Goal: Task Accomplishment & Management: Manage account settings

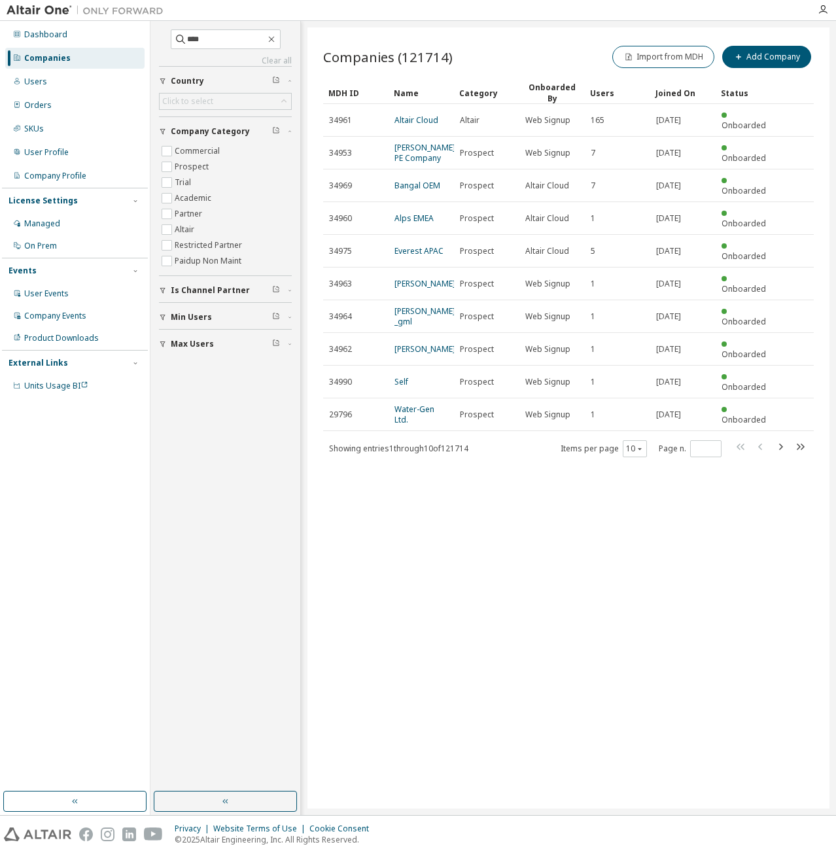
type input "****"
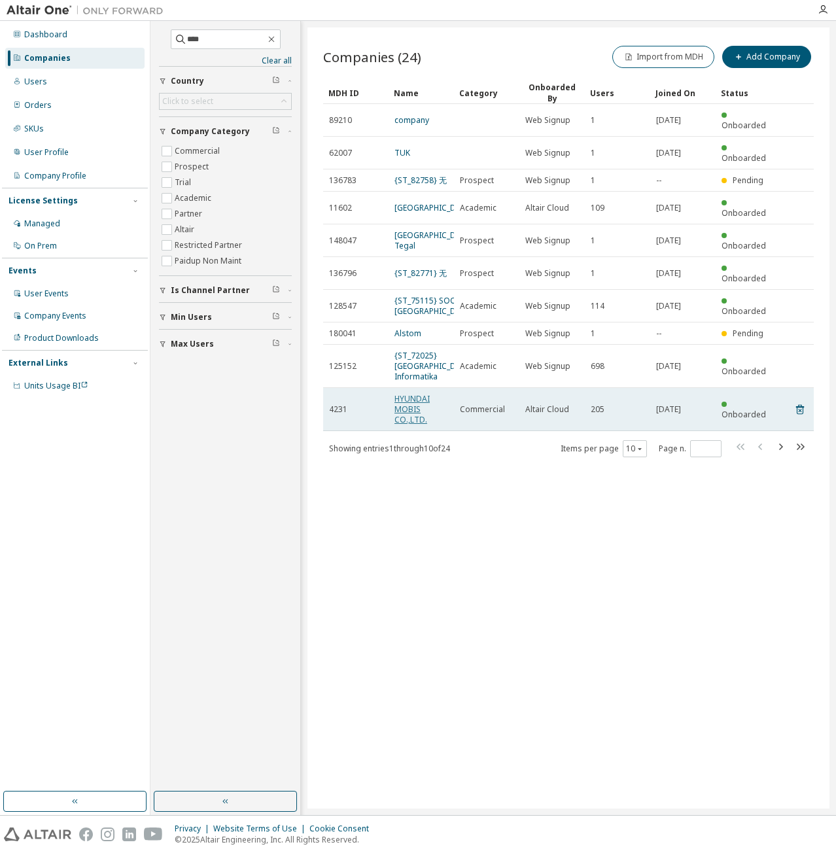
click at [411, 425] on link "HYUNDAI MOBIS CO.,LTD." at bounding box center [411, 409] width 35 height 32
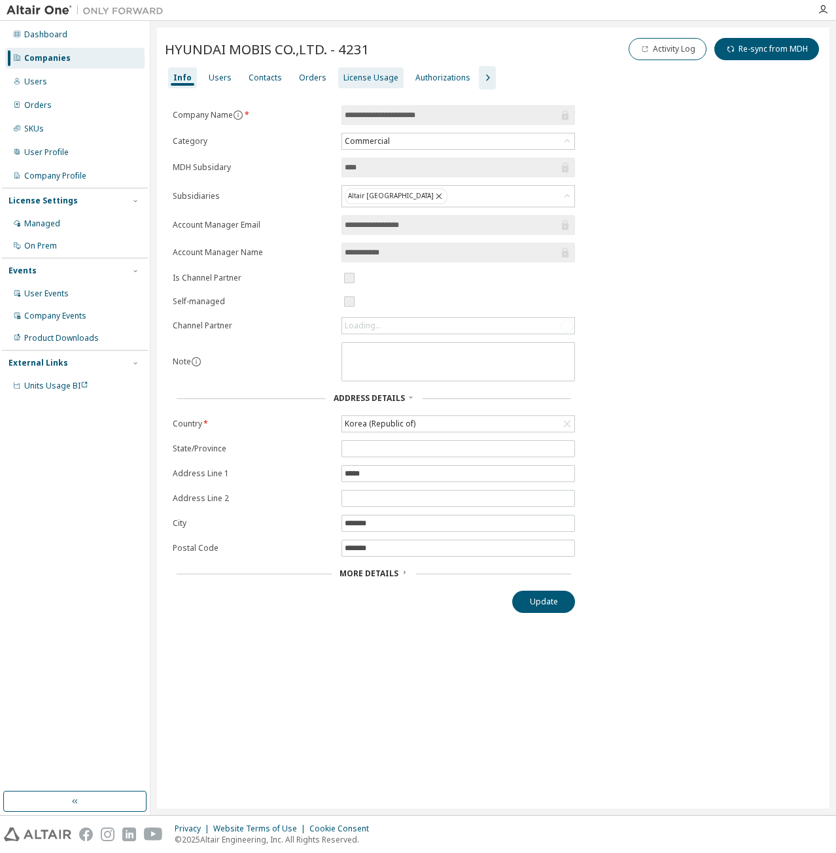
click at [371, 83] on div "License Usage" at bounding box center [370, 77] width 65 height 21
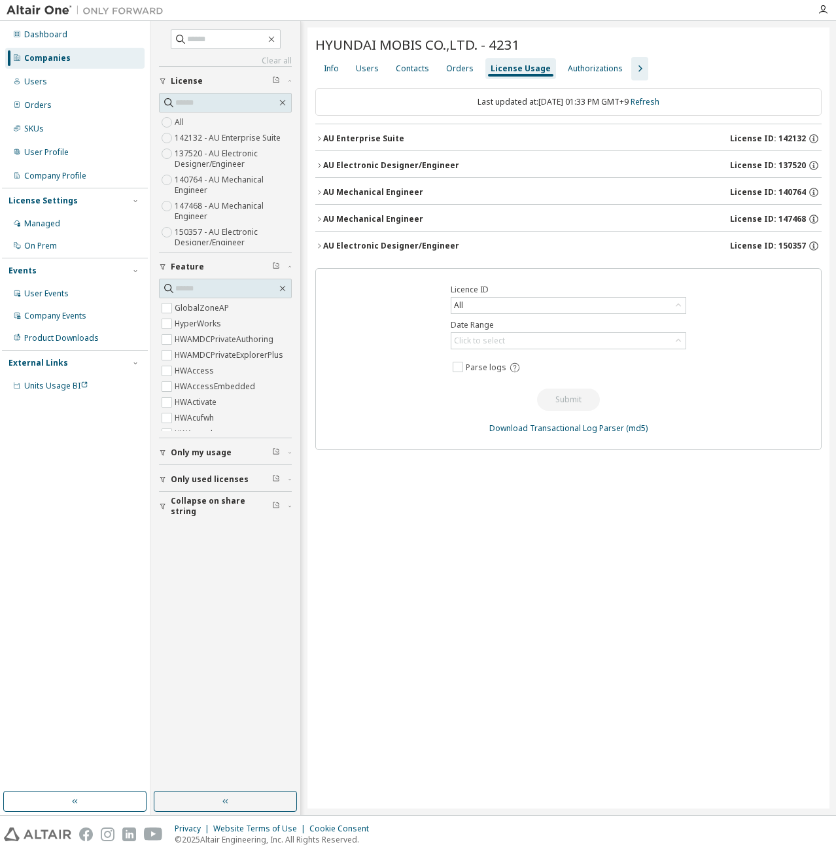
click at [525, 235] on button "AU Electronic Designer/Engineer License ID: 150357" at bounding box center [568, 246] width 506 height 29
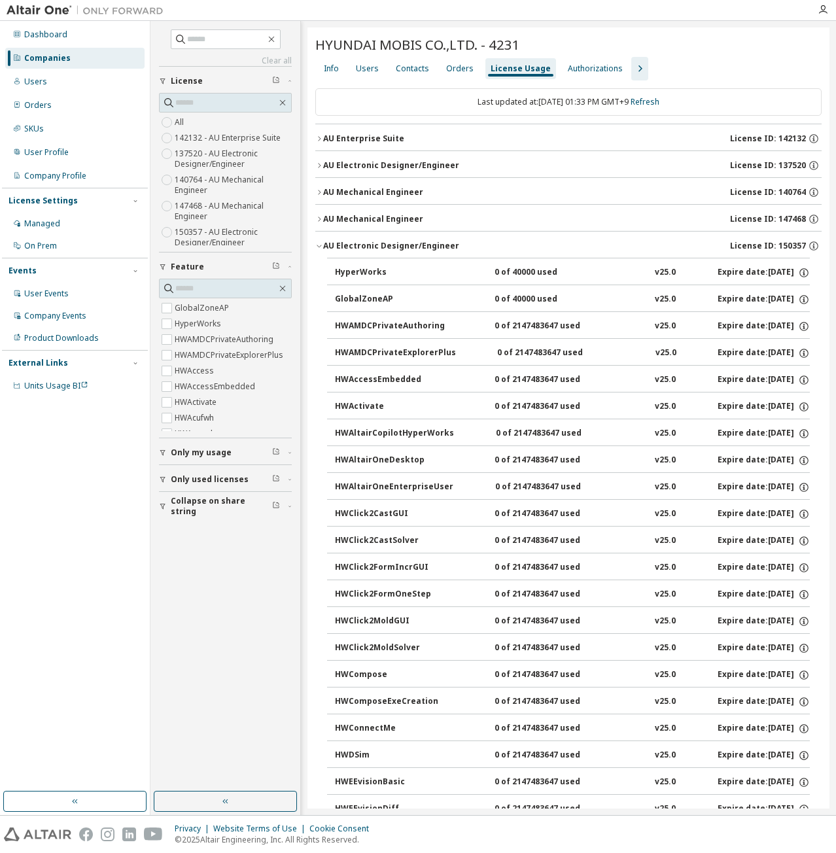
click at [525, 235] on button "AU Electronic Designer/Engineer License ID: 150357" at bounding box center [568, 246] width 506 height 29
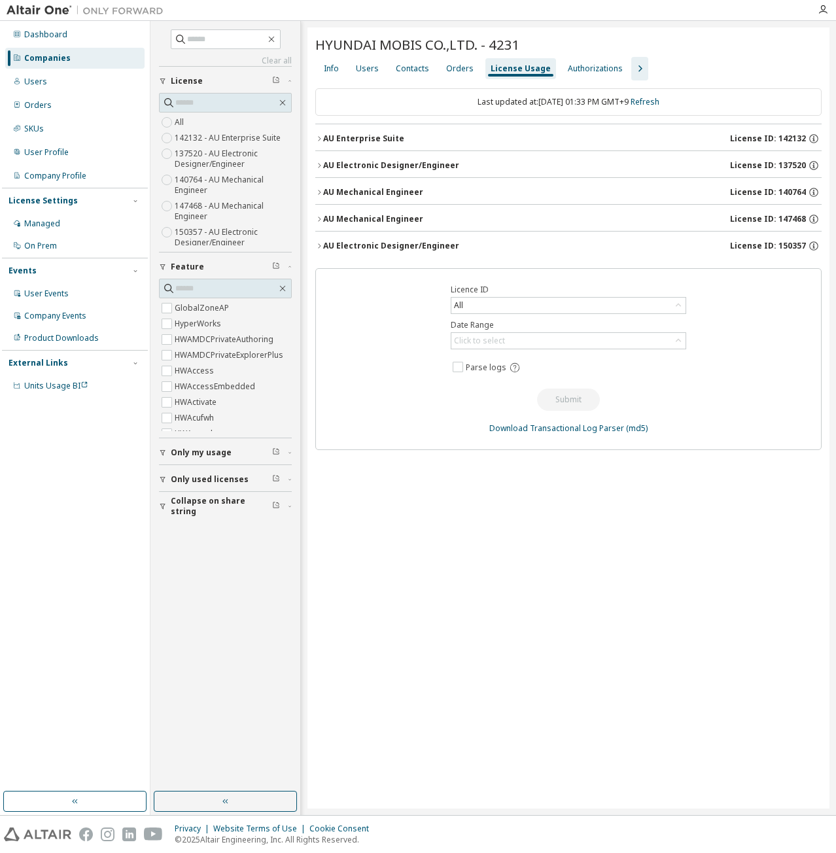
click at [635, 65] on icon "button" at bounding box center [640, 69] width 16 height 16
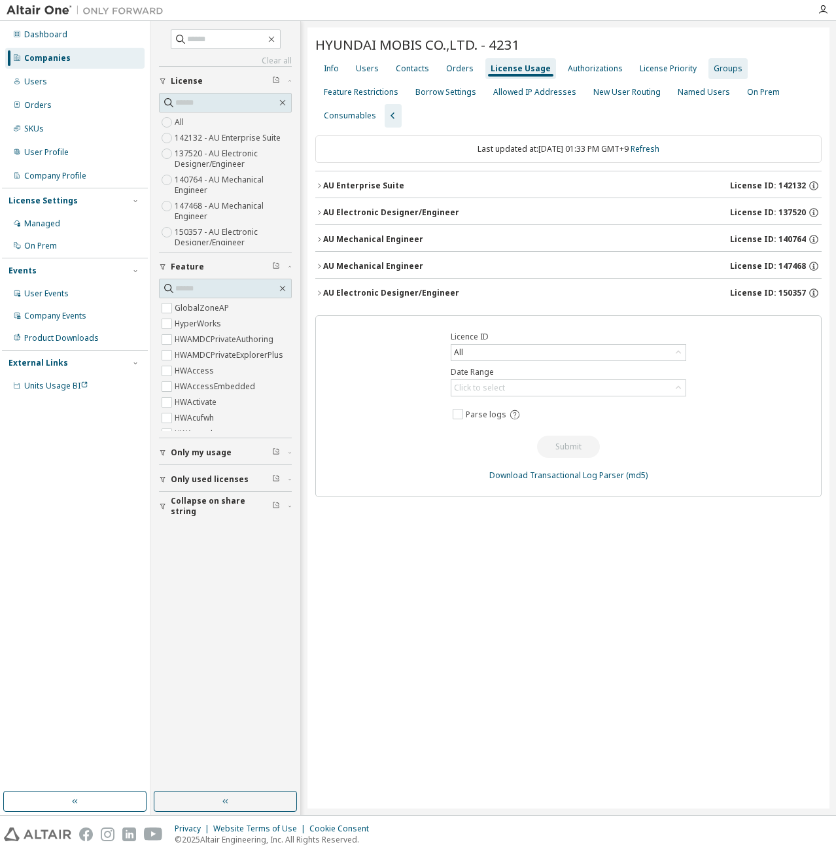
click at [730, 71] on div "Groups" at bounding box center [727, 68] width 39 height 21
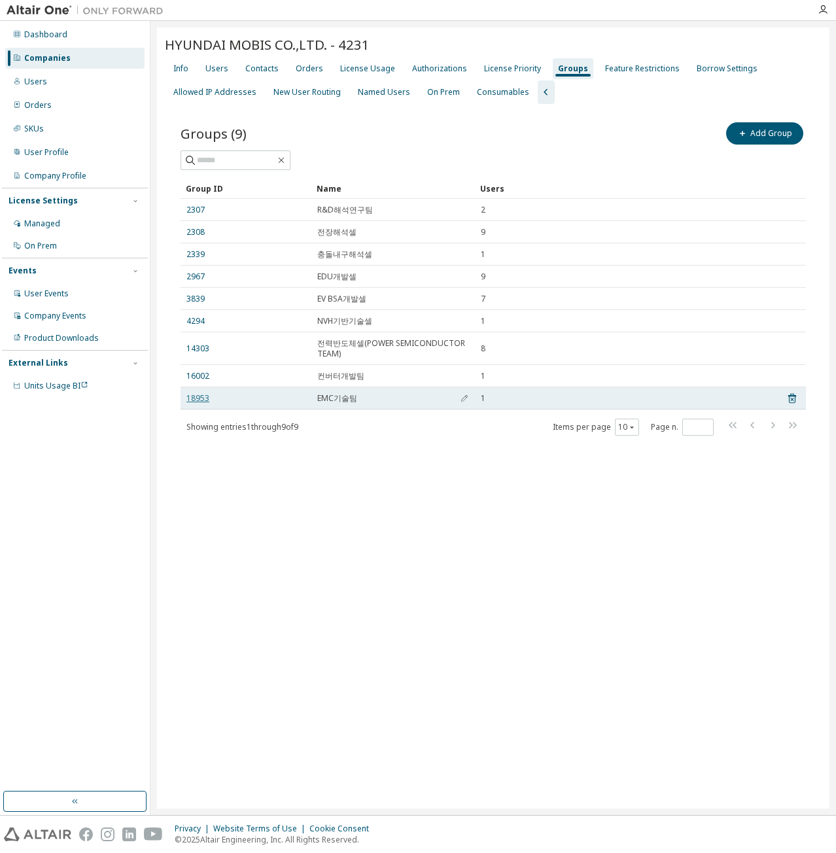
click at [205, 400] on link "18953" at bounding box center [197, 398] width 23 height 10
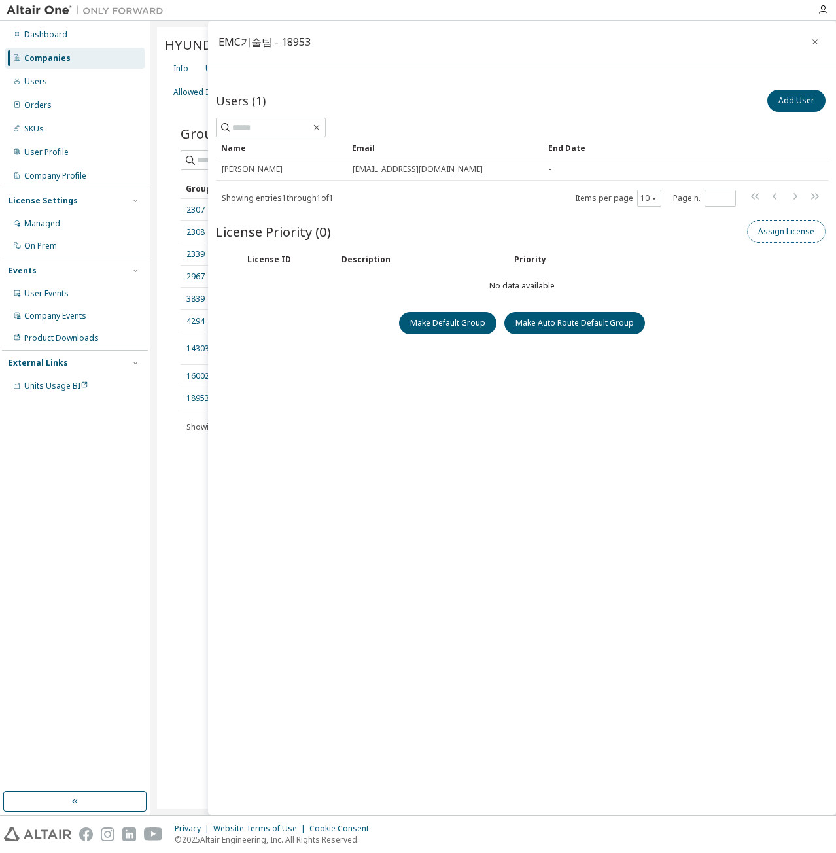
click at [795, 228] on button "Assign License" at bounding box center [786, 231] width 78 height 22
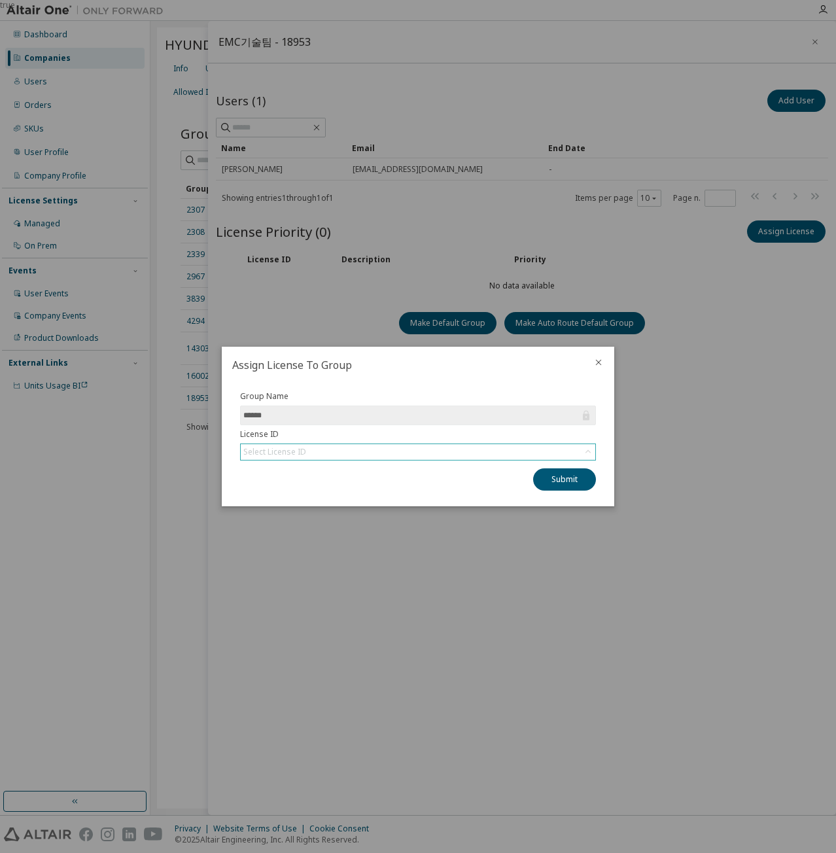
click at [293, 457] on div "Select License ID" at bounding box center [274, 452] width 63 height 10
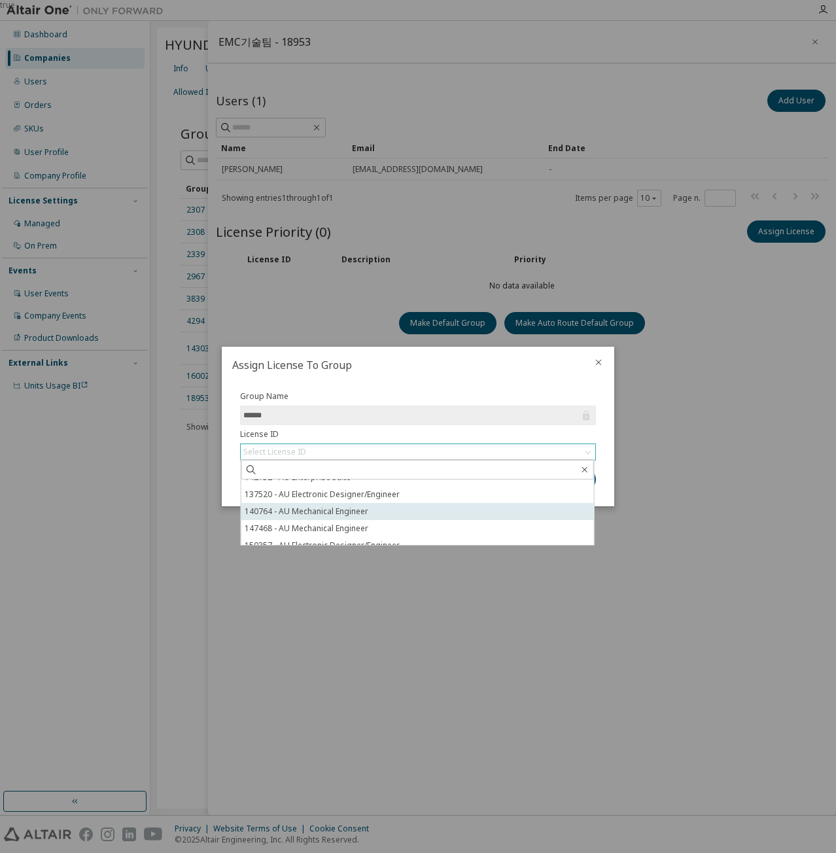
scroll to position [20, 0]
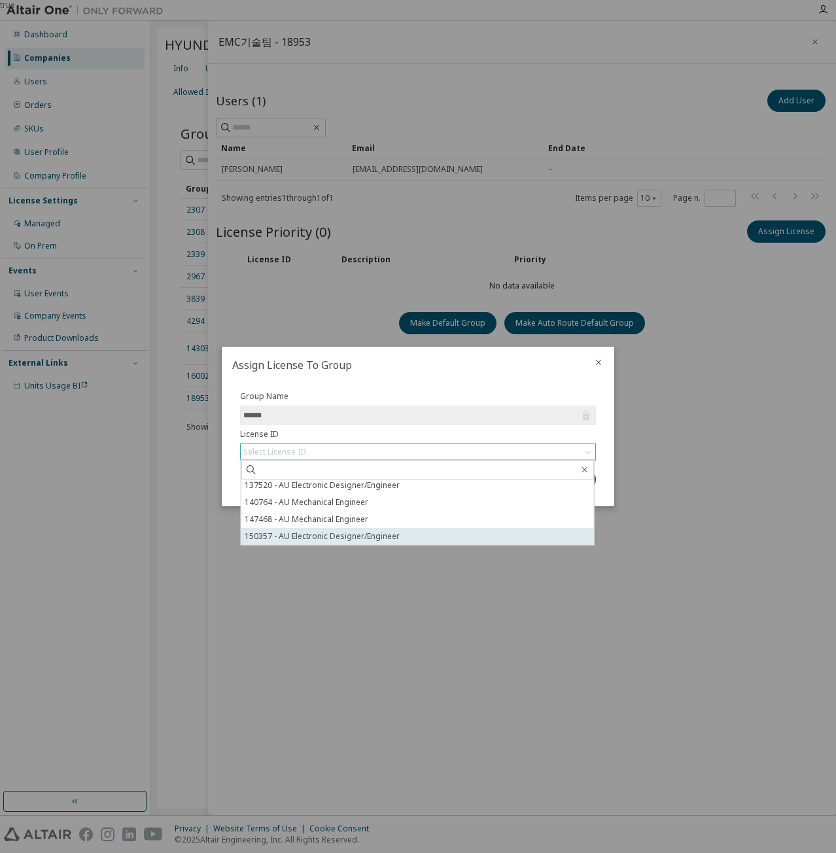
click at [320, 540] on li "150357 - AU Electronic Designer/Engineer" at bounding box center [417, 536] width 353 height 17
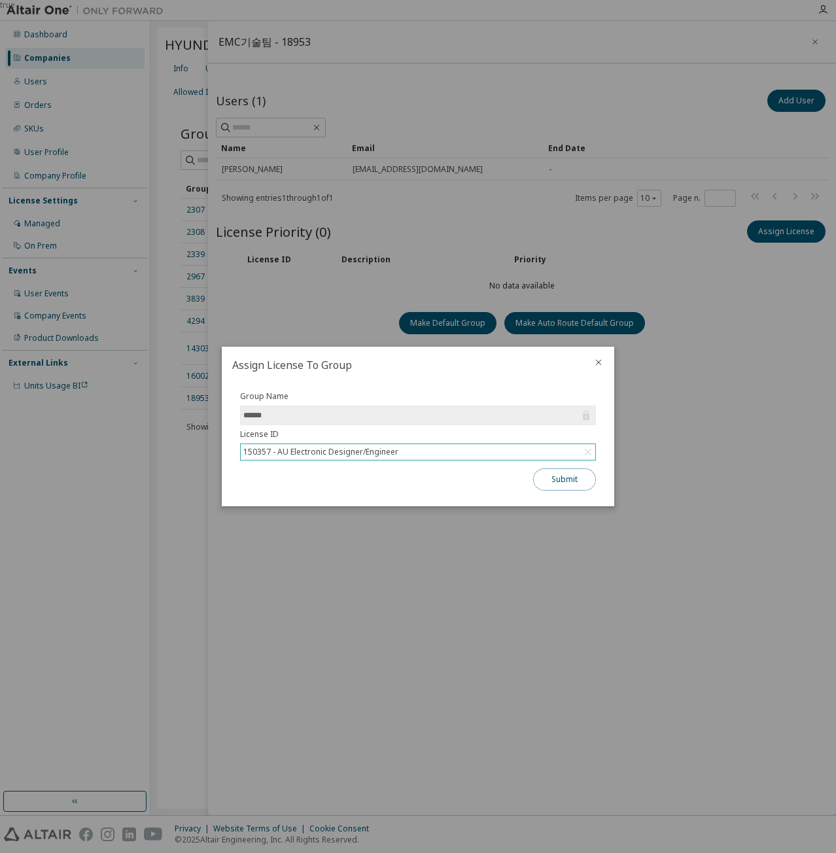
click at [553, 478] on button "Submit" at bounding box center [564, 479] width 63 height 22
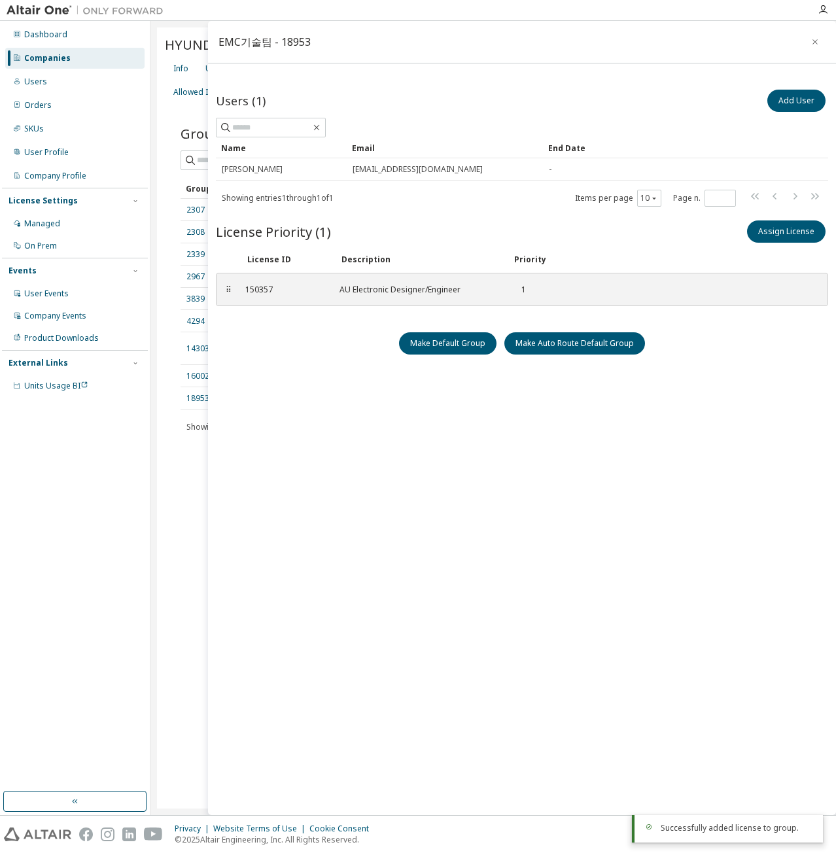
click at [149, 477] on div "Dashboard Companies Users Orders SKUs User Profile Company Profile License Sett…" at bounding box center [75, 418] width 150 height 794
click at [165, 99] on div "Info Users Contacts Orders License Usage Authorizations License Priority Groups…" at bounding box center [493, 80] width 657 height 47
click at [820, 36] on button "button" at bounding box center [815, 41] width 21 height 21
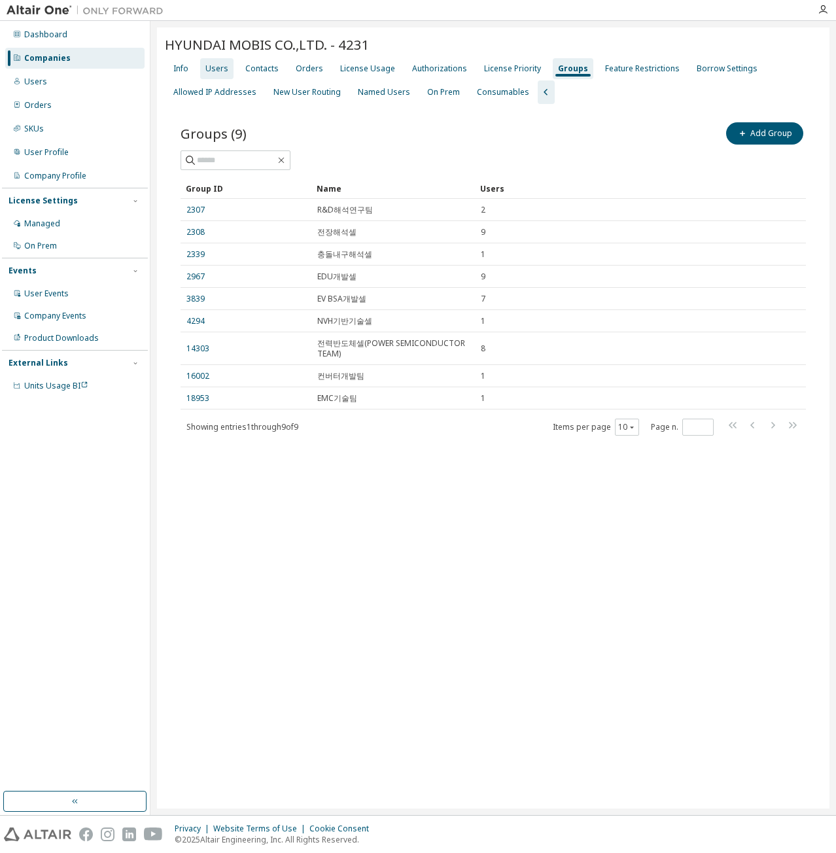
click at [215, 61] on div "Users" at bounding box center [216, 68] width 33 height 21
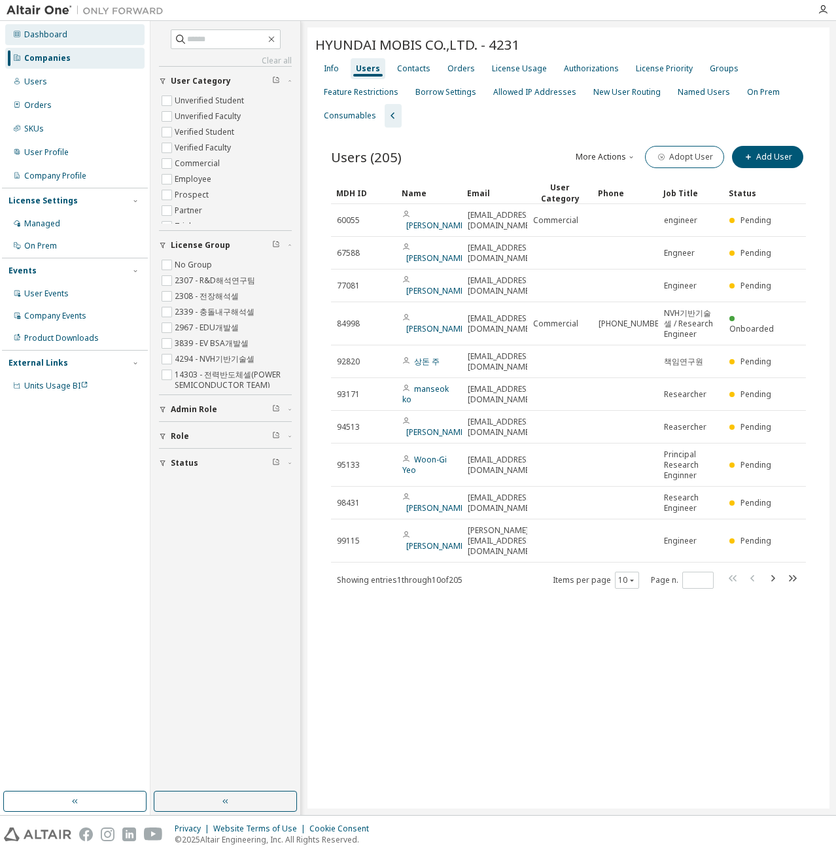
click at [102, 39] on div "Dashboard" at bounding box center [74, 34] width 139 height 21
